Goal: Information Seeking & Learning: Understand process/instructions

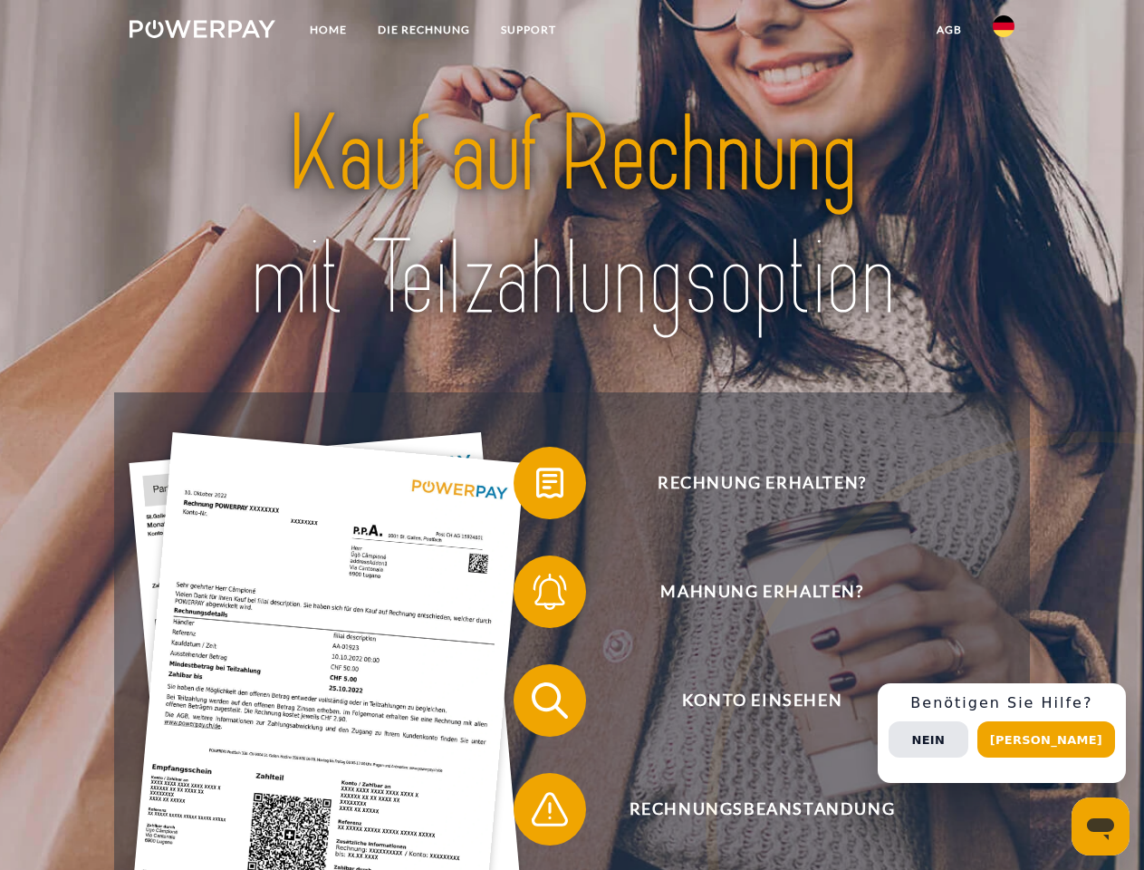
click at [202, 32] on img at bounding box center [203, 29] width 146 height 18
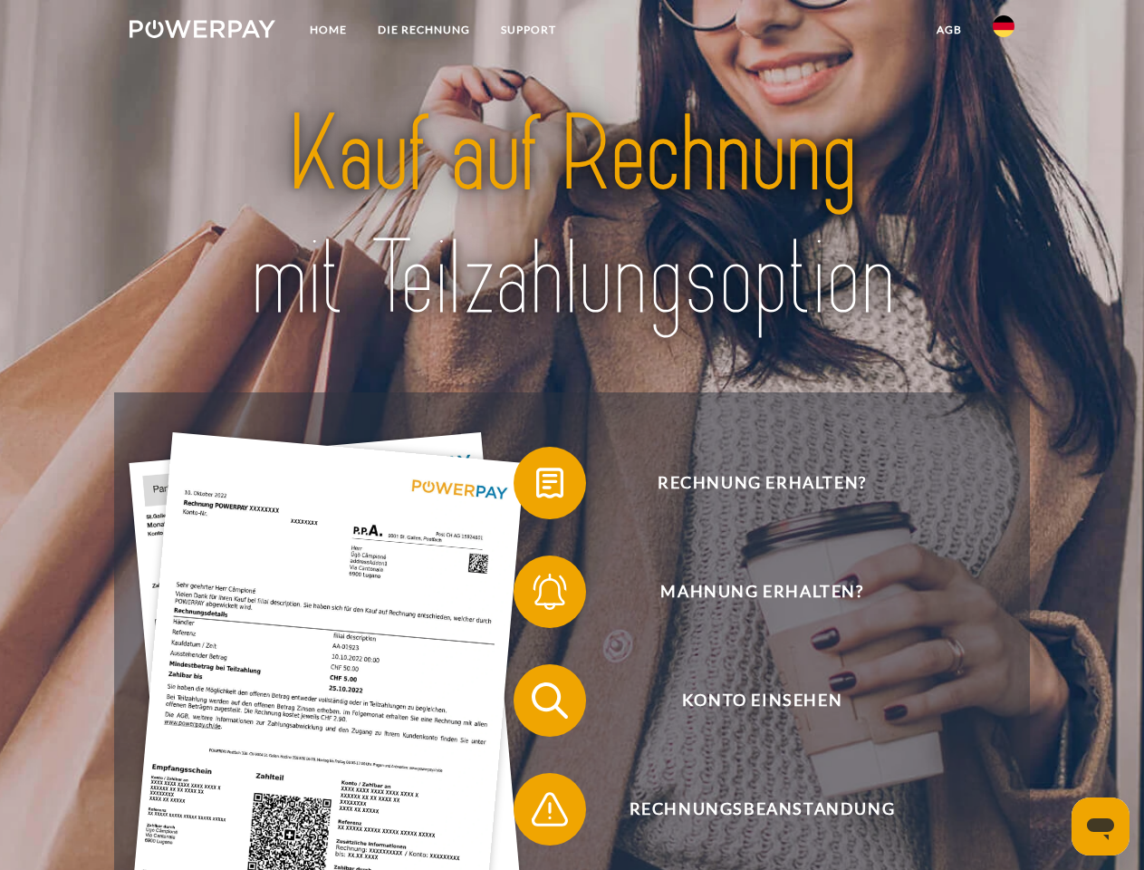
click at [1004, 32] on img at bounding box center [1004, 26] width 22 height 22
click at [949, 30] on link "agb" at bounding box center [949, 30] width 56 height 33
click at [536, 487] on span at bounding box center [522, 483] width 91 height 91
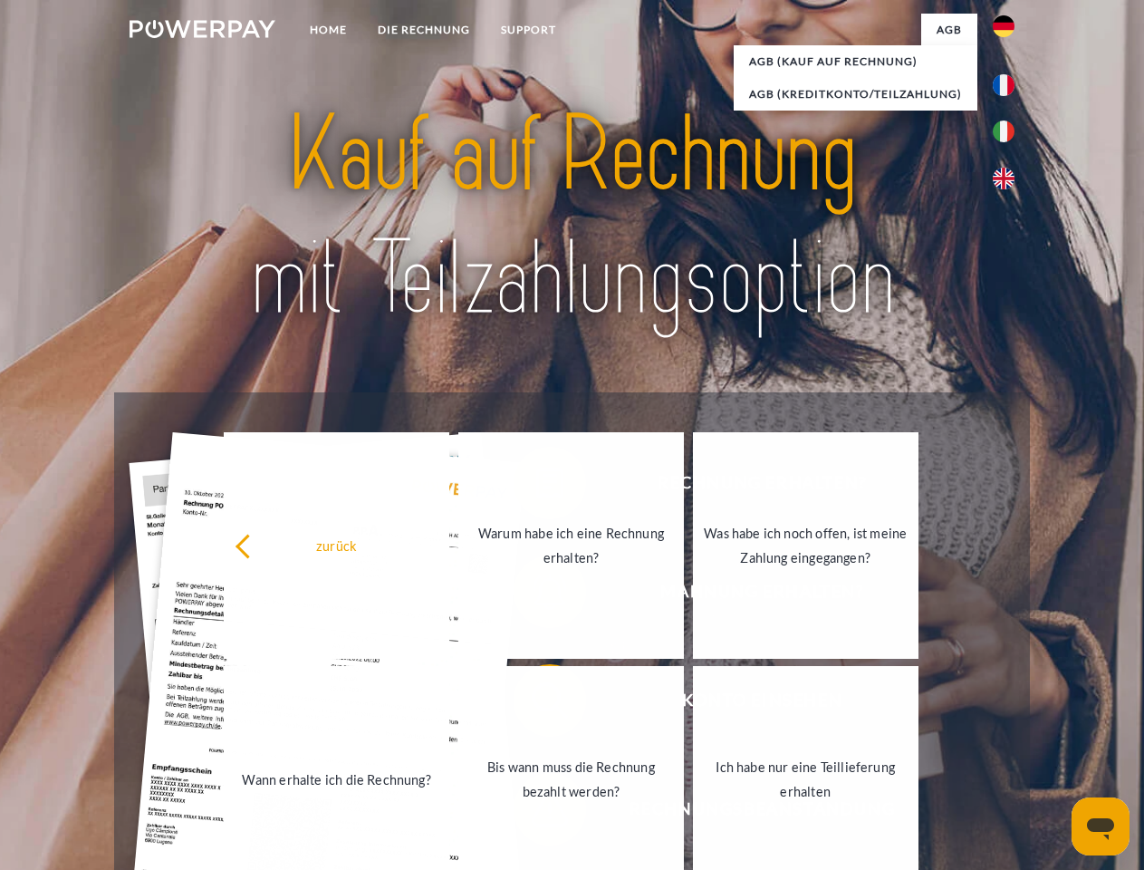
click at [449, 704] on link "Wann erhalte ich die Rechnung?" at bounding box center [337, 779] width 226 height 227
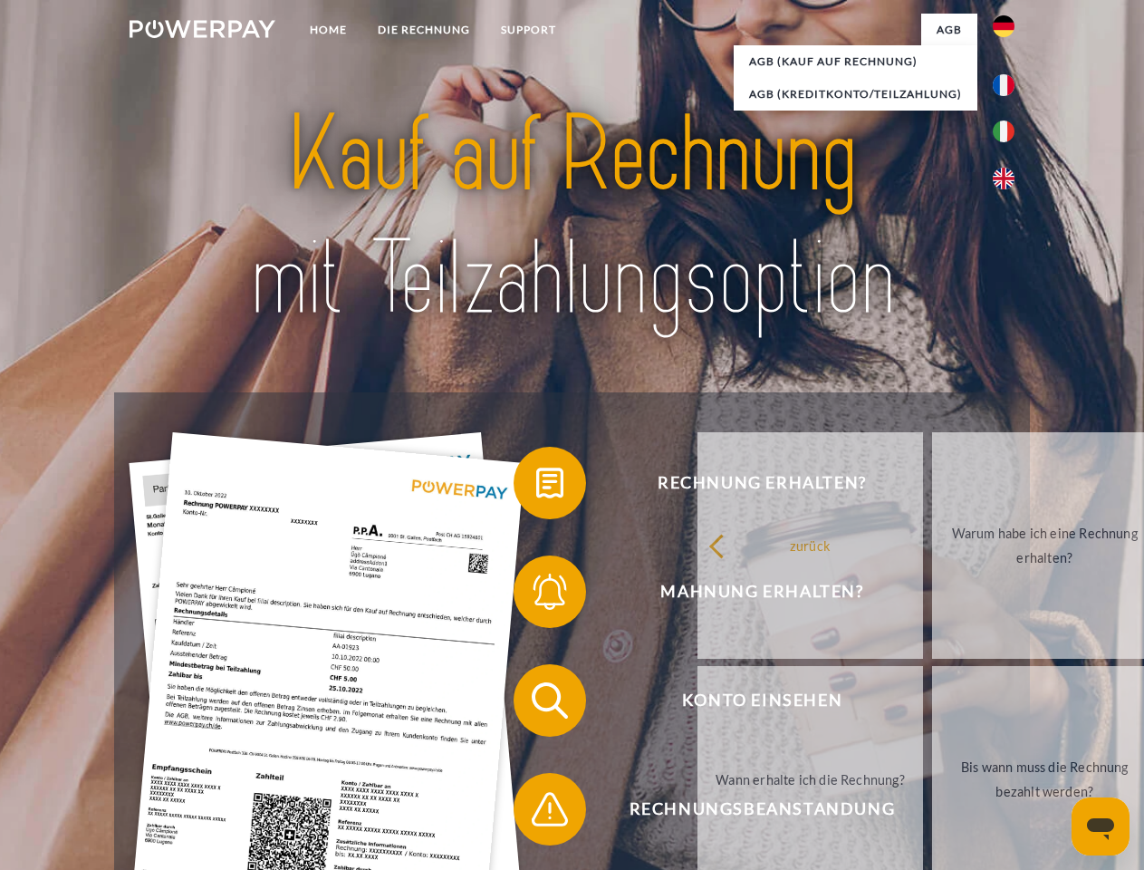
click at [536, 813] on span at bounding box center [522, 809] width 91 height 91
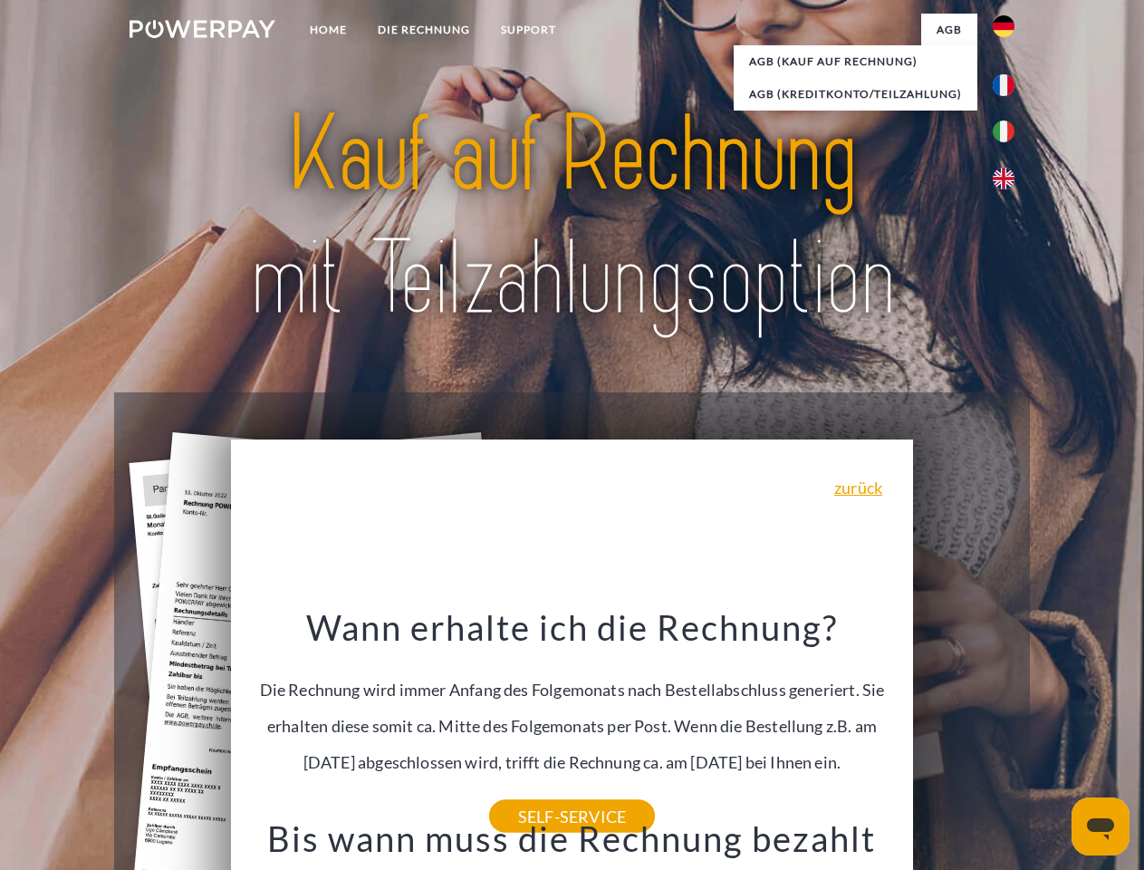
click at [964, 737] on span "Konto einsehen" at bounding box center [762, 700] width 444 height 72
click at [1053, 739] on header "Home DIE RECHNUNG SUPPORT" at bounding box center [572, 625] width 1144 height 1251
